Goal: Information Seeking & Learning: Learn about a topic

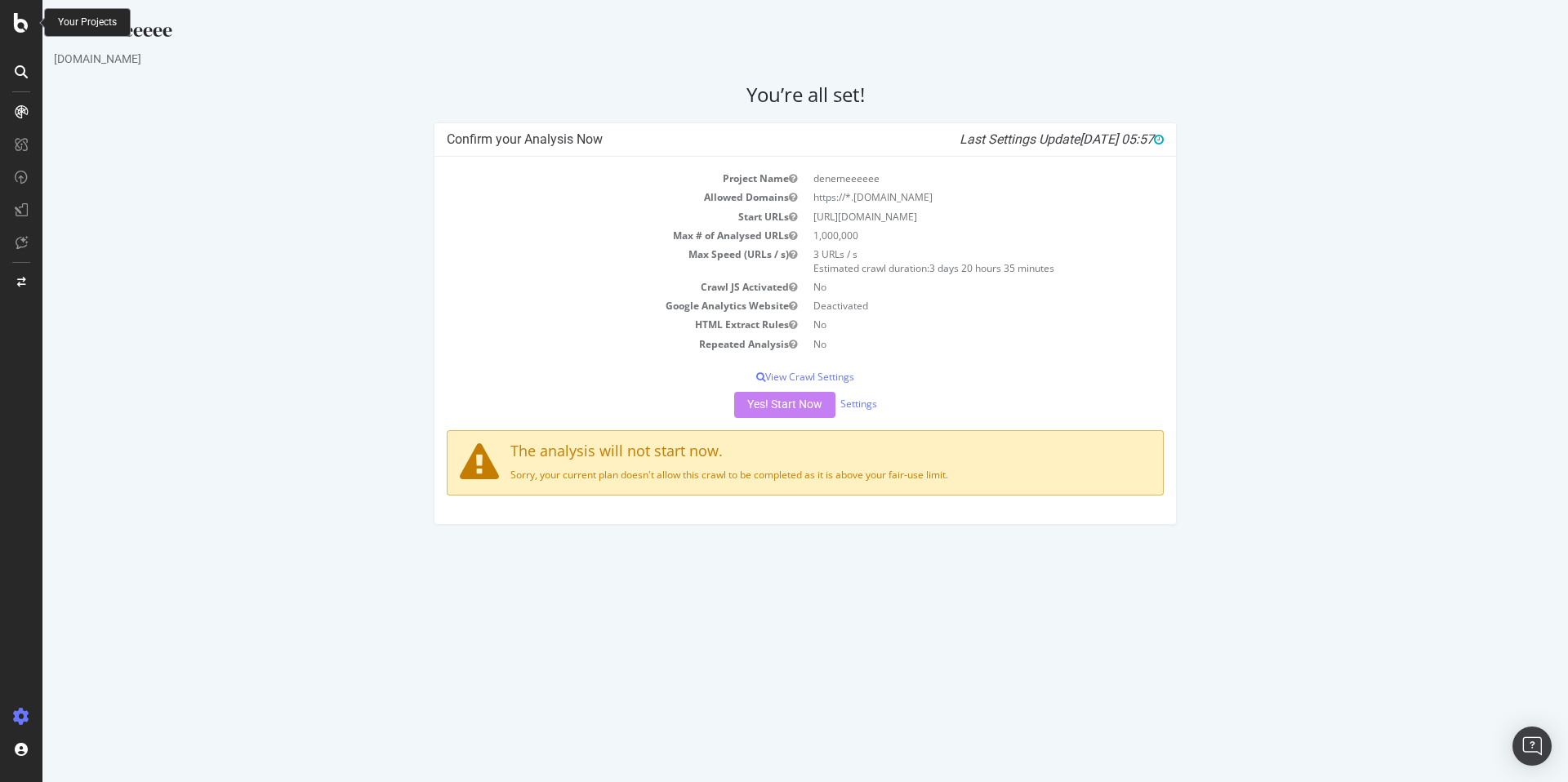
click at [23, 18] on icon at bounding box center [21, 23] width 15 height 20
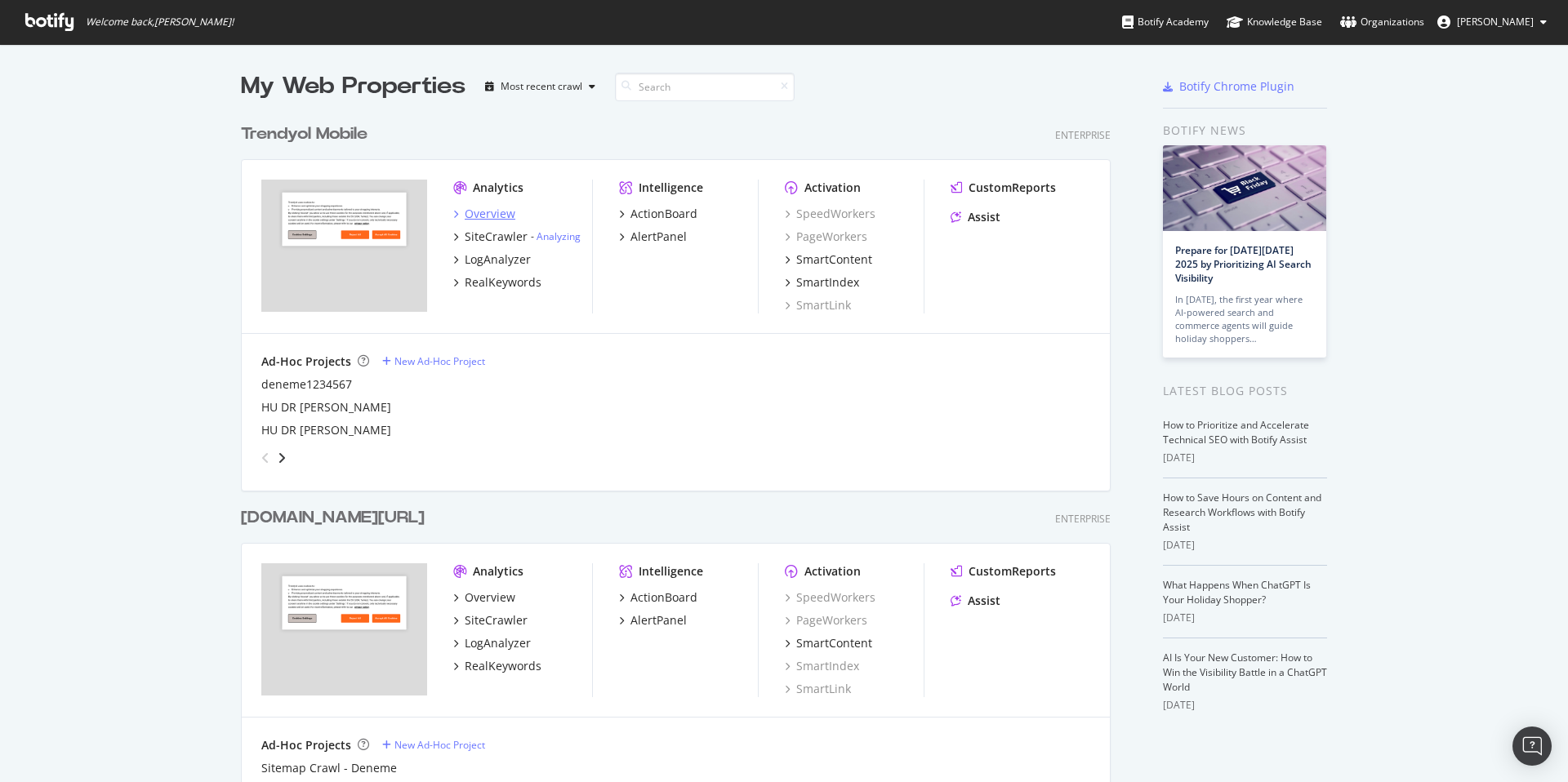
click at [482, 212] on div "Overview" at bounding box center [490, 214] width 50 height 17
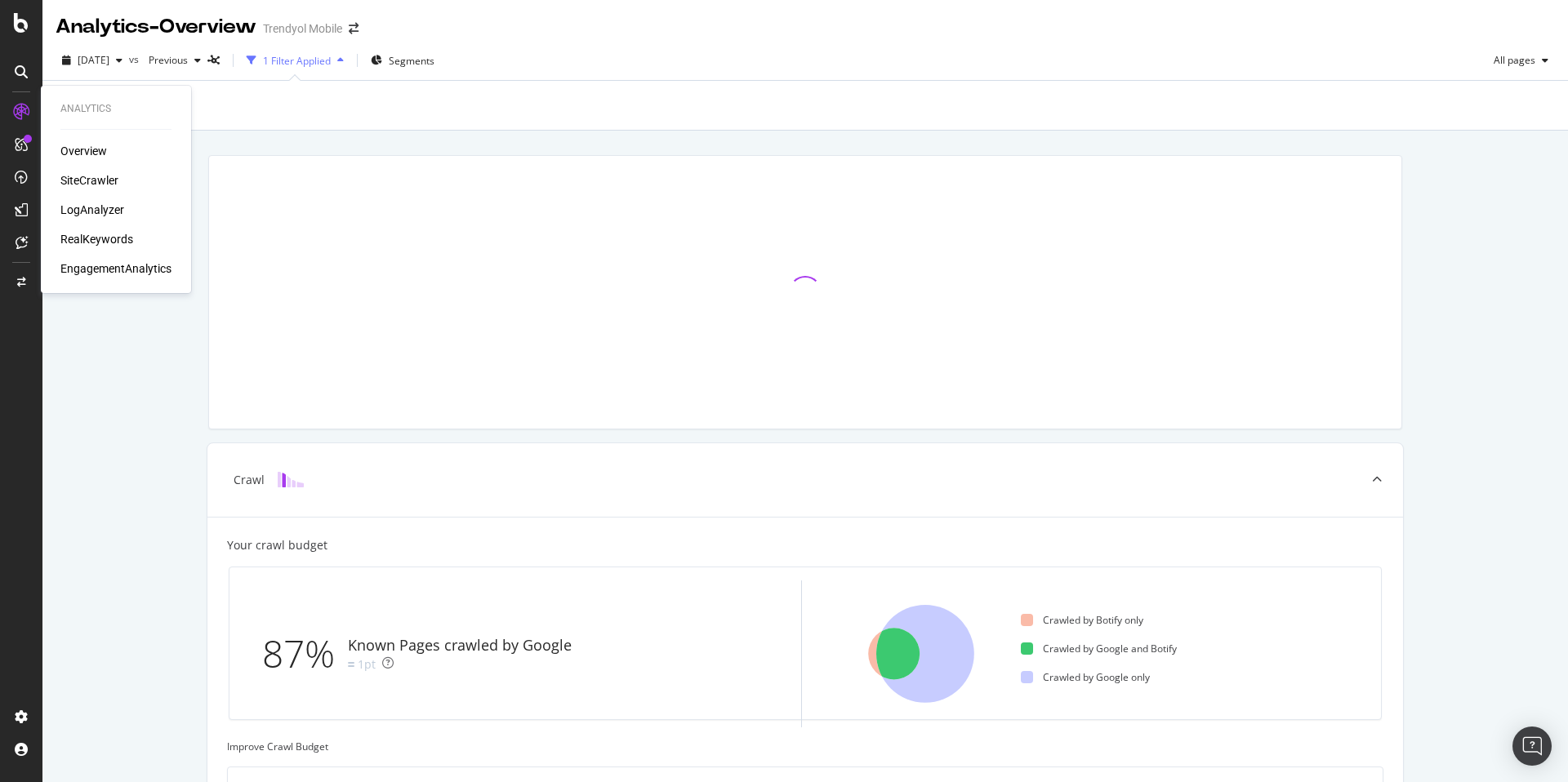
click at [116, 236] on div "RealKeywords" at bounding box center [97, 239] width 73 height 17
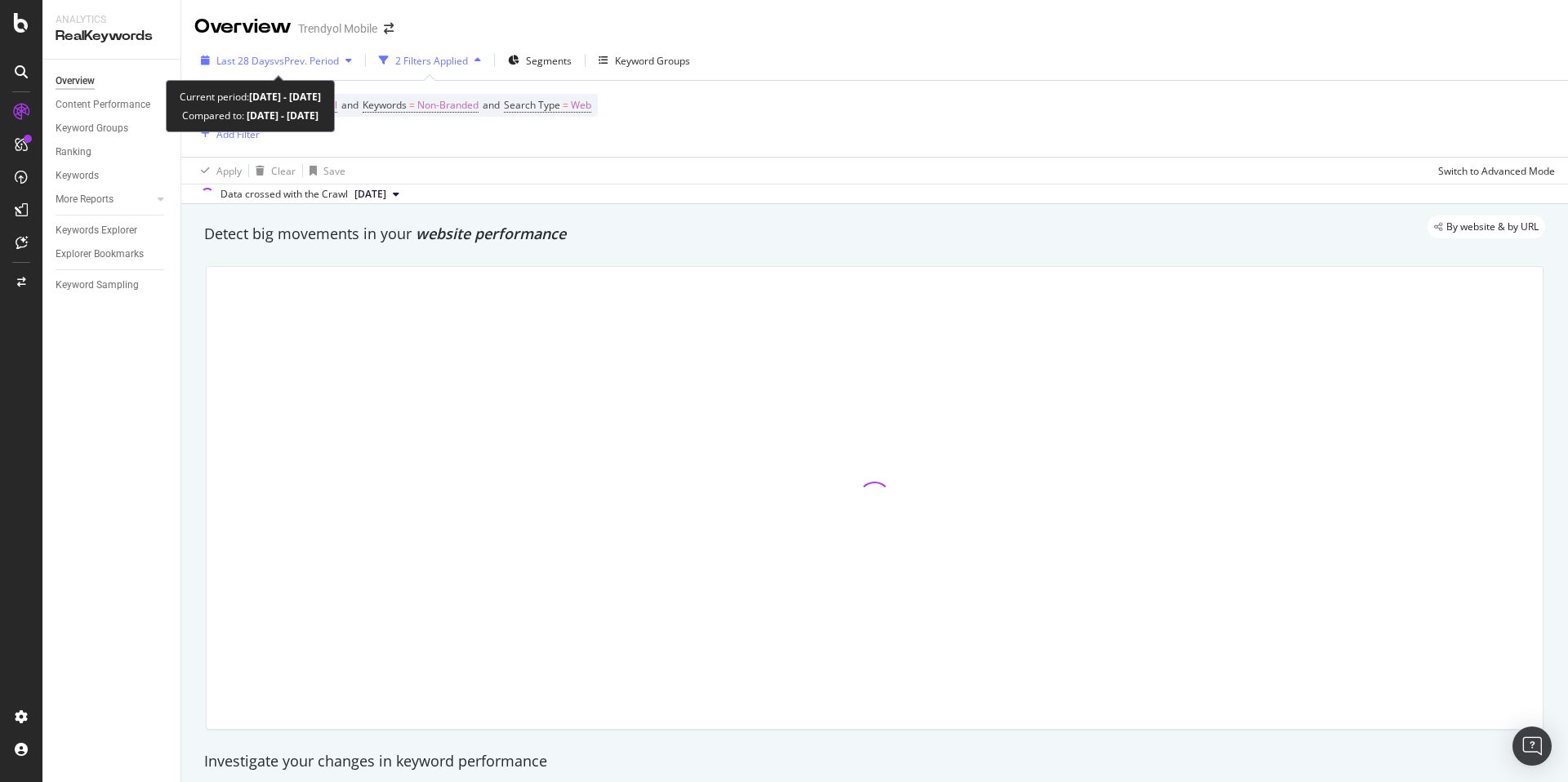
click at [322, 69] on div "Last 28 Days vs Prev. Period" at bounding box center [276, 60] width 164 height 24
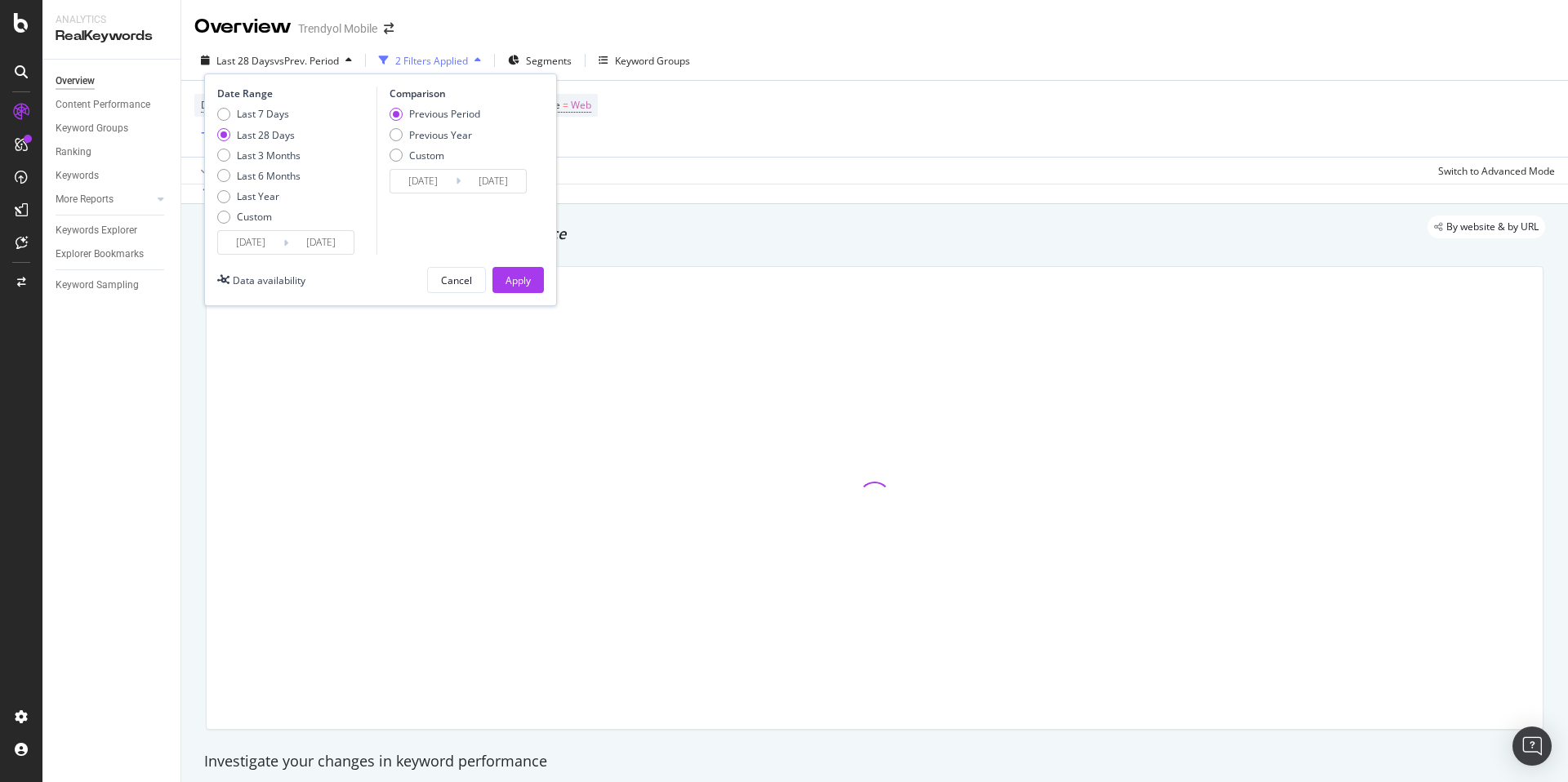
click at [292, 239] on input "[DATE]" at bounding box center [321, 242] width 65 height 23
